Goal: Navigation & Orientation: Understand site structure

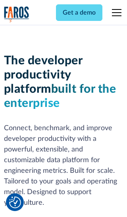
scroll to position [119, 0]
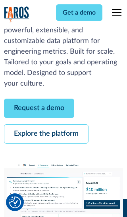
click at [39, 108] on link "Request a demo" at bounding box center [39, 108] width 70 height 19
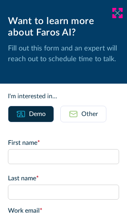
click at [117, 13] on icon at bounding box center [117, 13] width 6 height 6
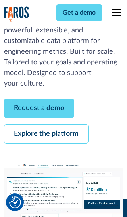
scroll to position [145, 0]
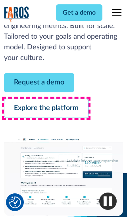
click at [46, 108] on link "Explore the platform" at bounding box center [46, 108] width 84 height 19
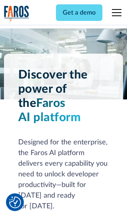
scroll to position [5943, 0]
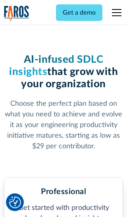
scroll to position [1229, 0]
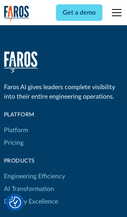
click at [15, 124] on link "Platform" at bounding box center [16, 130] width 24 height 13
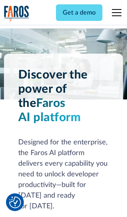
scroll to position [6197, 0]
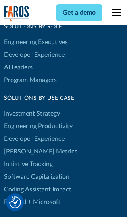
scroll to position [4892, 0]
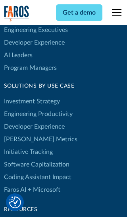
click at [24, 133] on link "[PERSON_NAME] Metrics" at bounding box center [40, 139] width 73 height 13
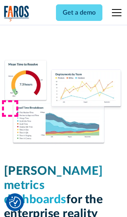
scroll to position [3466, 0]
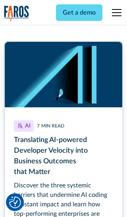
scroll to position [3577, 0]
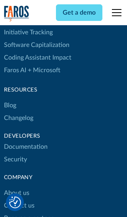
click at [18, 112] on link "Changelog" at bounding box center [18, 118] width 29 height 13
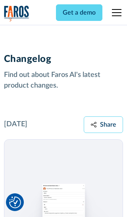
scroll to position [9555, 0]
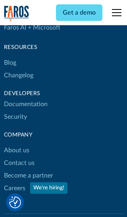
click at [16, 144] on link "About us" at bounding box center [16, 150] width 25 height 13
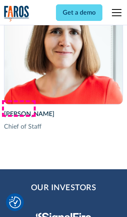
scroll to position [2730, 0]
